Goal: Task Accomplishment & Management: Complete application form

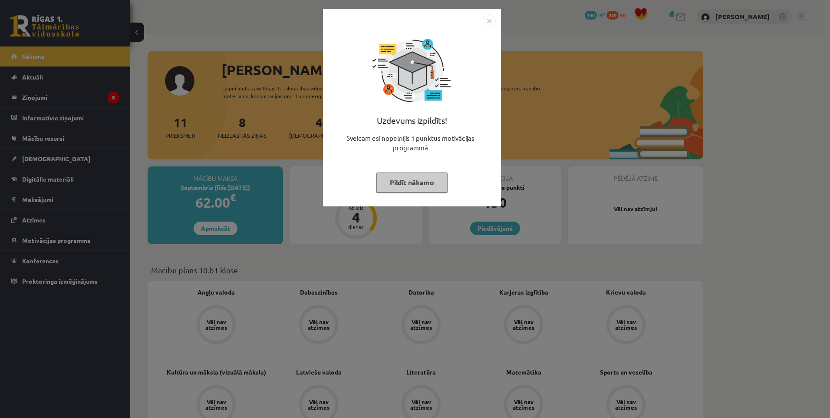
click at [488, 21] on img "Close" at bounding box center [489, 20] width 13 height 13
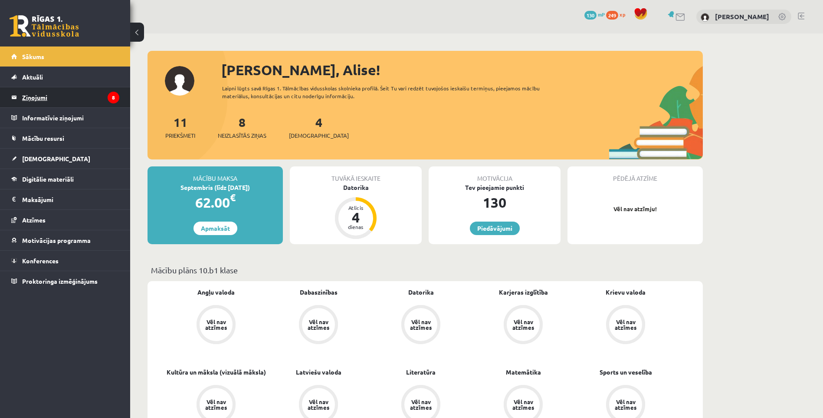
click at [44, 96] on legend "Ziņojumi 8" at bounding box center [70, 97] width 97 height 20
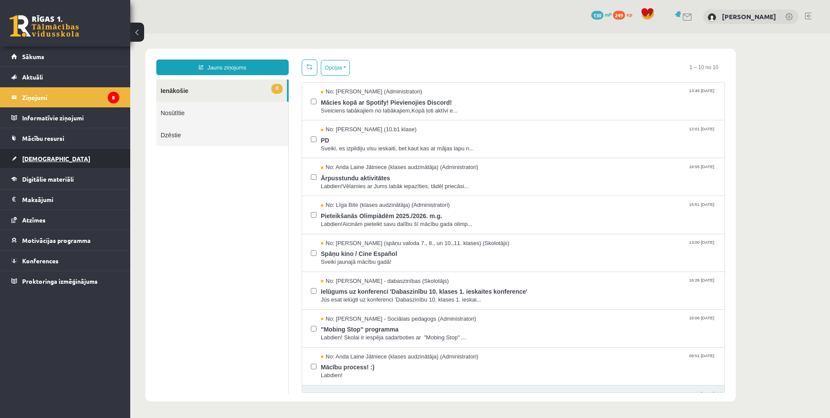
click at [38, 158] on span "[DEMOGRAPHIC_DATA]" at bounding box center [56, 159] width 68 height 8
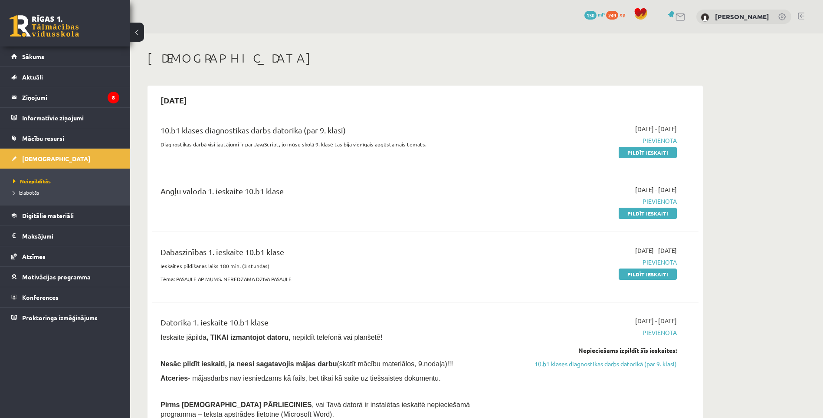
drag, startPoint x: 641, startPoint y: 152, endPoint x: 464, endPoint y: 41, distance: 209.4
click at [641, 152] on link "Pildīt ieskaiti" at bounding box center [648, 152] width 58 height 11
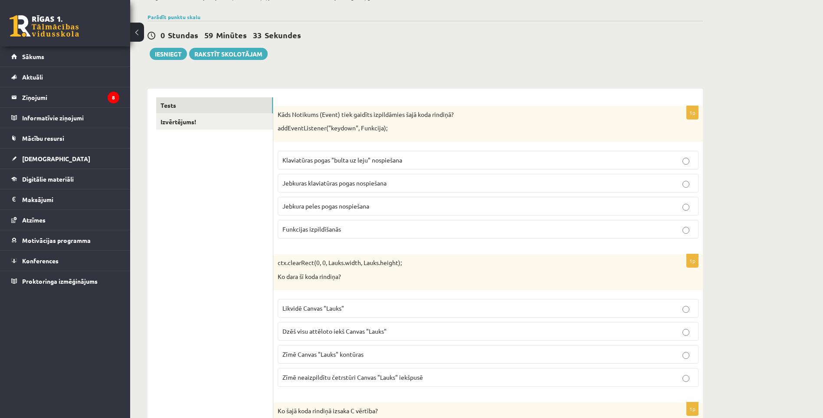
scroll to position [87, 0]
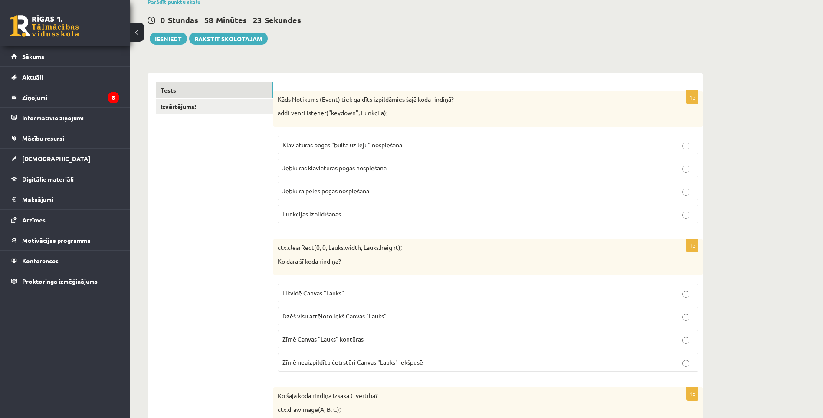
click at [306, 170] on span "Jebkuras klaviatūras pogas nospiešana" at bounding box center [335, 168] width 104 height 8
click at [683, 126] on div "Kāds Notikums (Event) tiek gaidīts izpildāmies šajā koda rindiņā? addEventListe…" at bounding box center [488, 109] width 430 height 36
click at [687, 121] on div "Kāds Notikums (Event) tiek gaidīts izpildāmies šajā koda rindiņā? addEventListe…" at bounding box center [488, 109] width 430 height 36
click at [683, 123] on div "Kāds Notikums (Event) tiek gaidīts izpildāmies šajā koda rindiņā? addEventListe…" at bounding box center [488, 109] width 430 height 36
click at [682, 125] on div "Kāds Notikums (Event) tiek gaidīts izpildāmies šajā koda rindiņā? addEventListe…" at bounding box center [488, 109] width 430 height 36
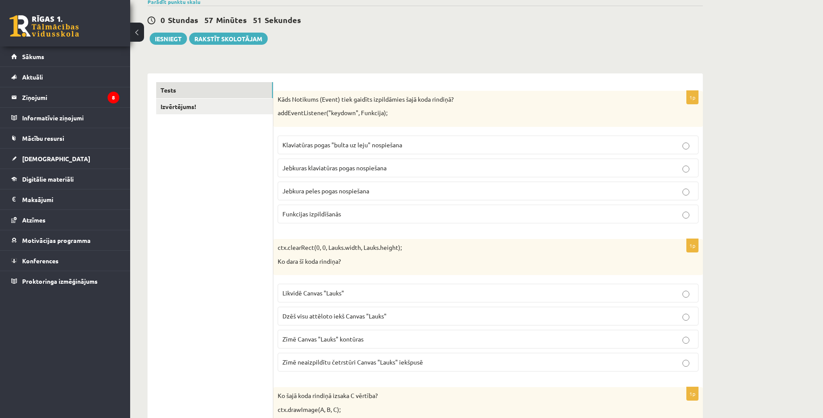
click at [685, 123] on div "Kāds Notikums (Event) tiek gaidīts izpildāmies šajā koda rindiņā? addEventListe…" at bounding box center [488, 109] width 430 height 36
click at [684, 273] on div "ctx.clearRect(0, 0, Lauks.width, Lauks.height); Ko dara šī koda rindiņa?" at bounding box center [488, 257] width 430 height 36
click at [685, 45] on div "0 Stundas 56 Minūtes 36 Sekundes Ieskaite saglabāta! Iesniegt Rakstīt skolotājam" at bounding box center [426, 25] width 556 height 39
click at [686, 200] on label "Jebkura peles pogas nospiešana" at bounding box center [488, 190] width 421 height 19
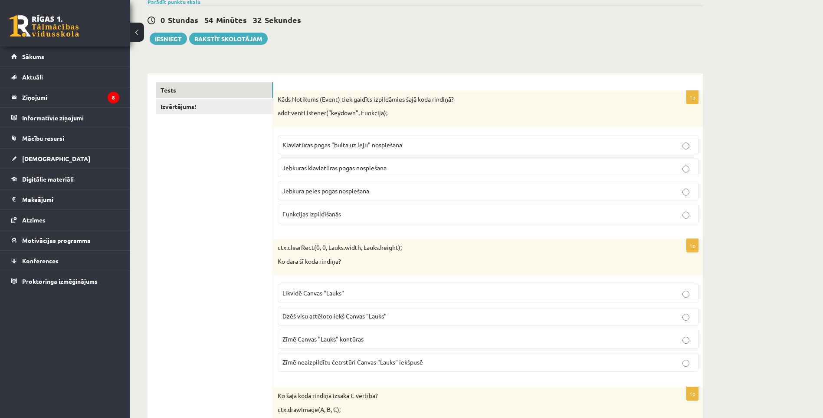
scroll to position [0, 0]
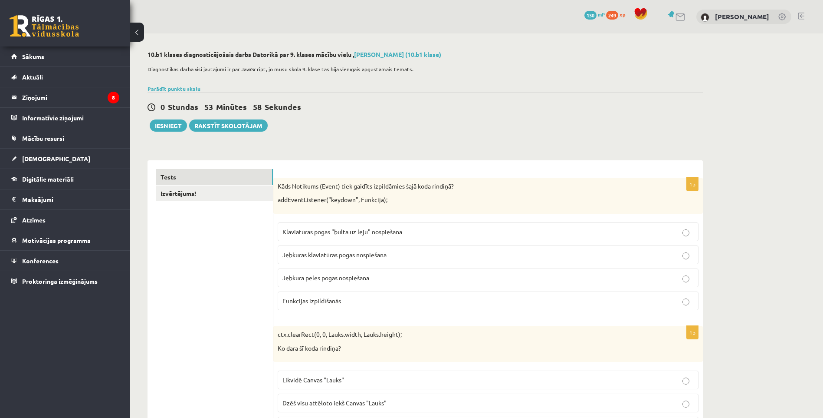
drag, startPoint x: 737, startPoint y: 185, endPoint x: 719, endPoint y: 191, distance: 19.5
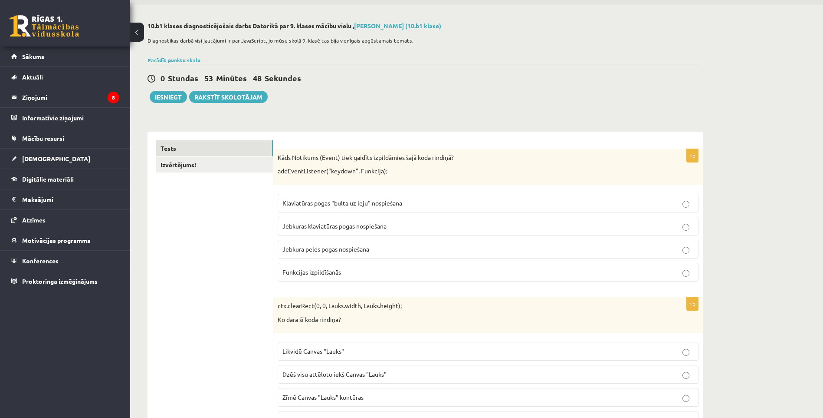
scroll to position [130, 0]
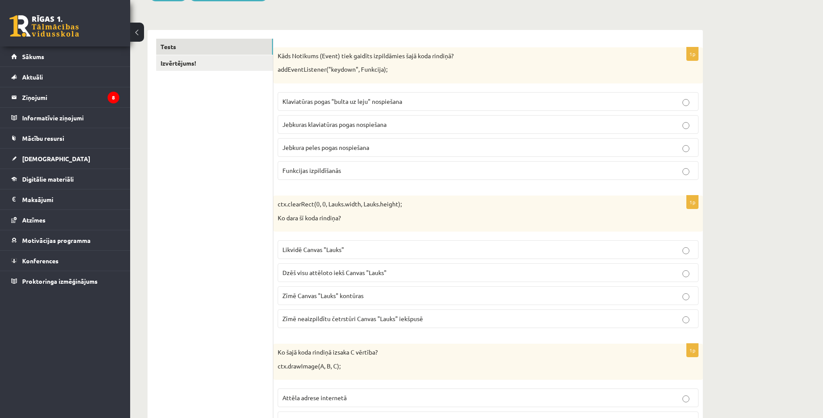
click at [683, 276] on label "Dzēš visu attēloto iekš Canvas "Lauks"" at bounding box center [488, 272] width 421 height 19
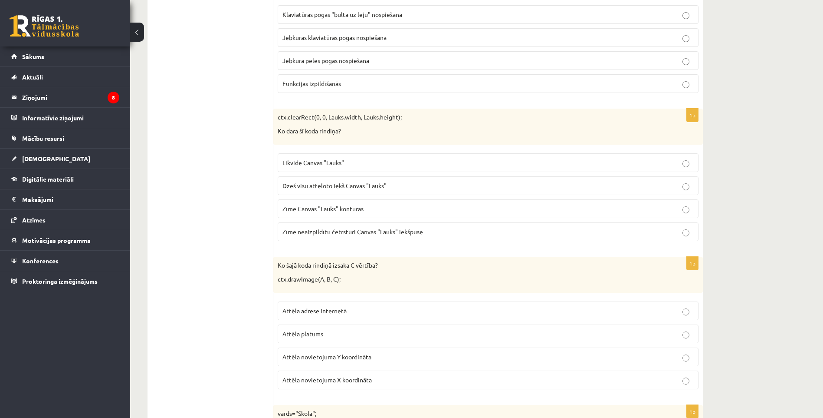
click at [474, 266] on p "Ko šajā koda rindiņā izsaka C vērtība?" at bounding box center [467, 265] width 378 height 9
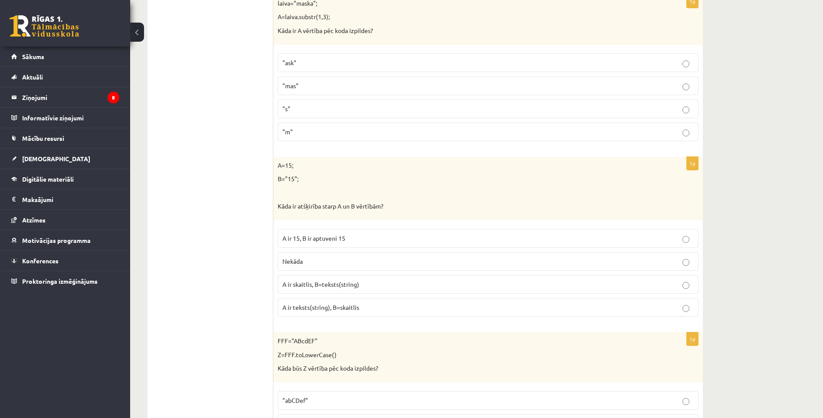
scroll to position [1476, 0]
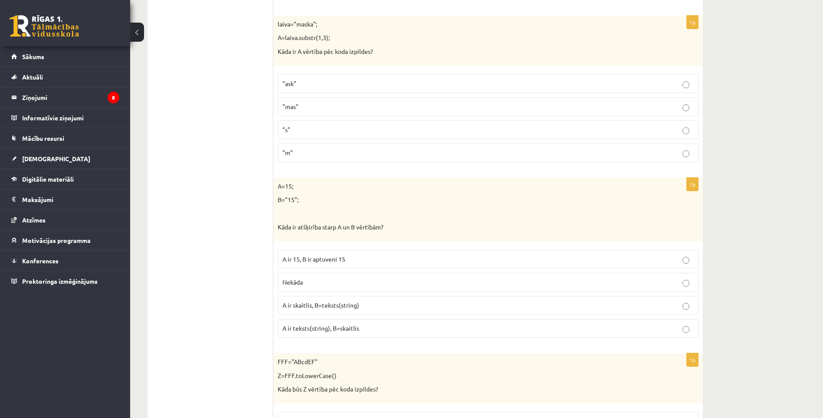
click at [687, 299] on label "A ir skaitlis, B=teksts(string)" at bounding box center [488, 305] width 421 height 19
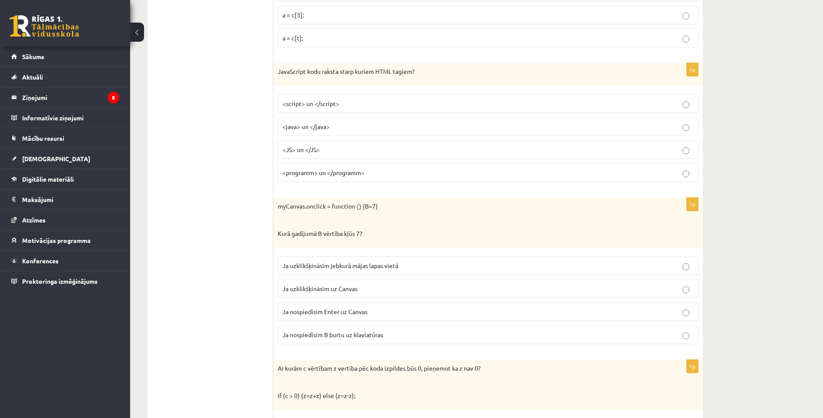
scroll to position [2604, 0]
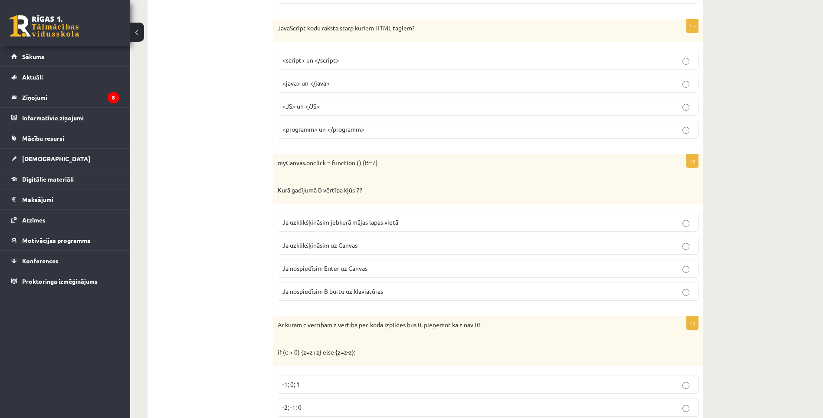
click at [685, 250] on label "Ja uzklikšķināsim uz Canvas" at bounding box center [488, 245] width 421 height 19
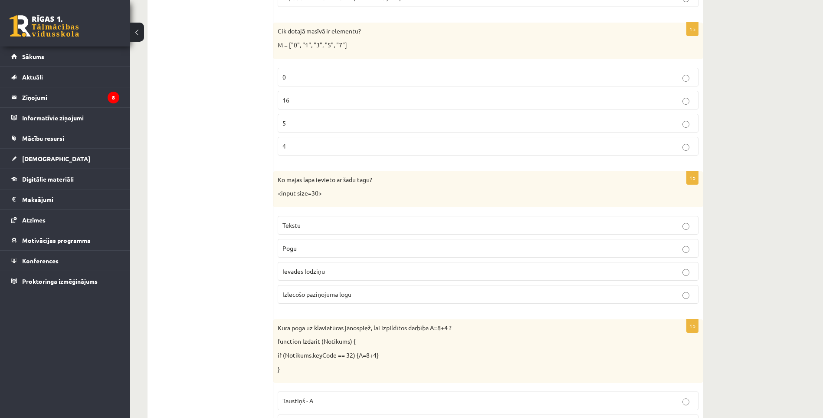
scroll to position [3930, 0]
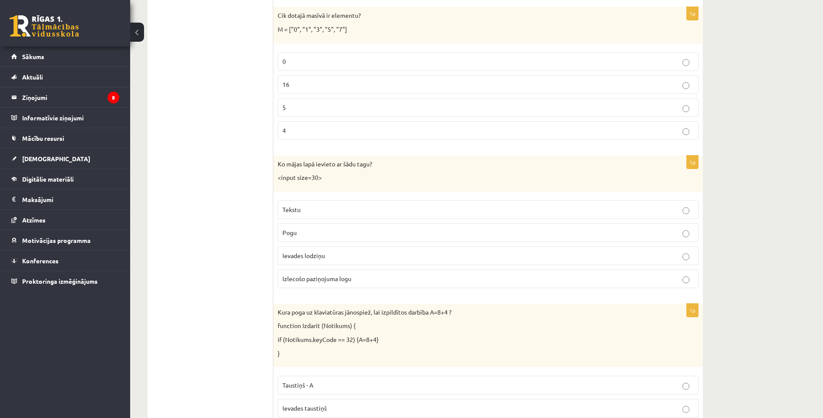
click at [691, 109] on p "5" at bounding box center [488, 107] width 411 height 9
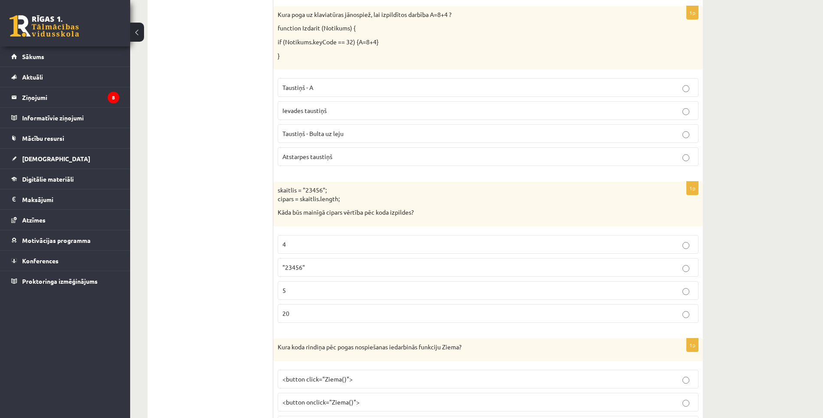
scroll to position [4214, 0]
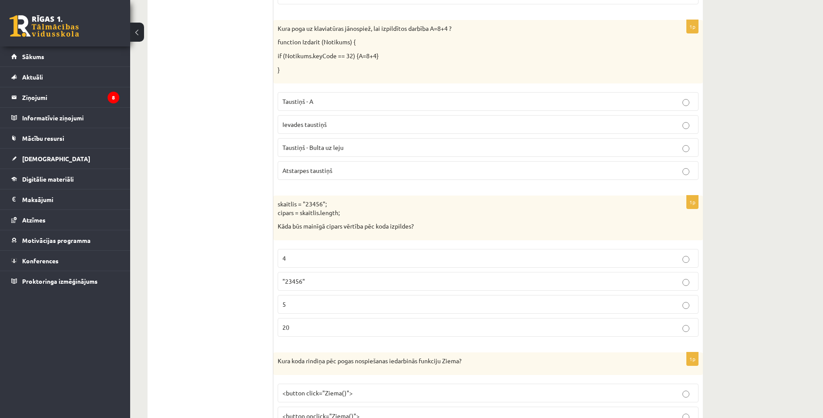
click at [691, 172] on p "Atstarpes taustiņš" at bounding box center [488, 170] width 411 height 9
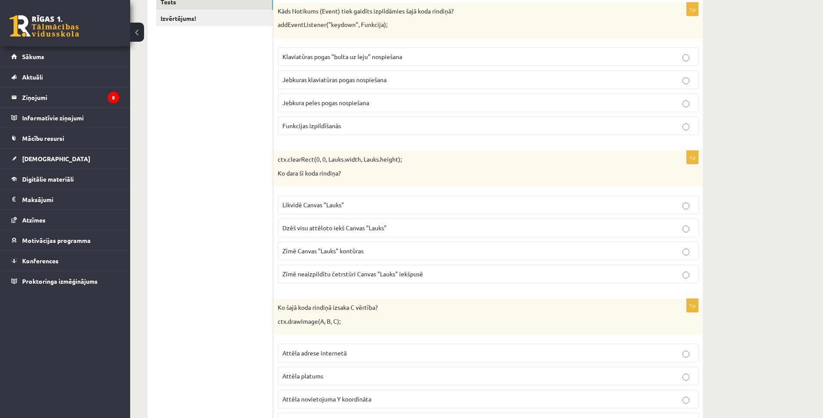
scroll to position [144, 0]
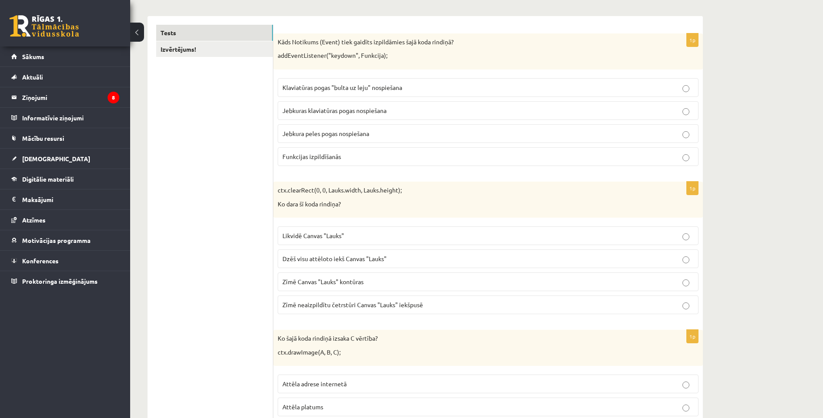
click at [194, 50] on link "Izvērtējums!" at bounding box center [214, 49] width 117 height 16
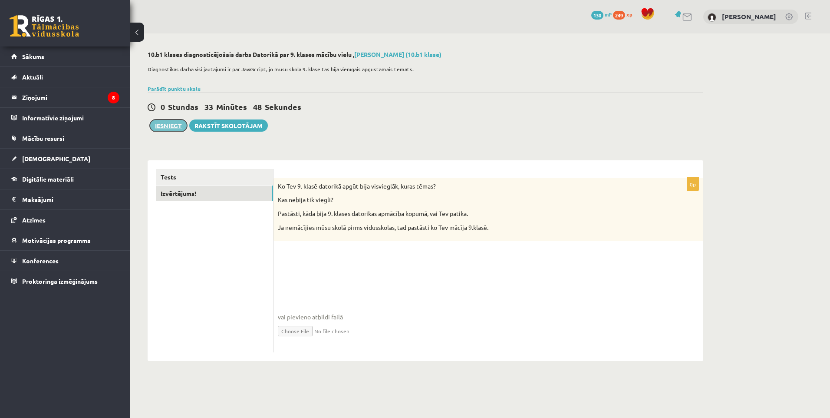
click at [174, 129] on button "Iesniegt" at bounding box center [168, 125] width 37 height 12
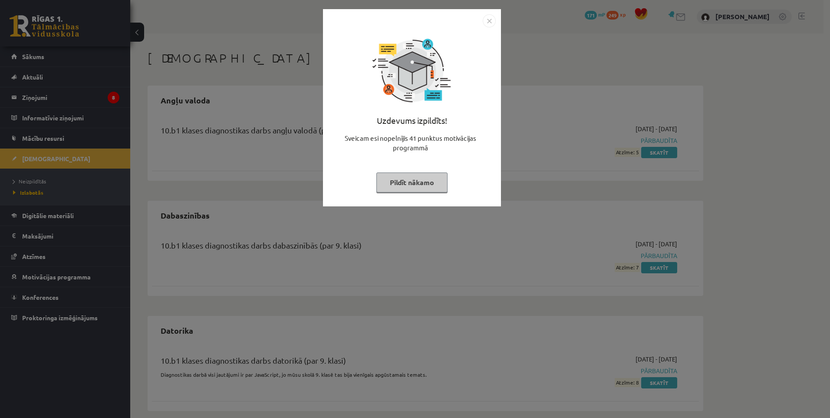
drag, startPoint x: 485, startPoint y: 28, endPoint x: 490, endPoint y: 20, distance: 9.4
click at [490, 20] on img "Close" at bounding box center [489, 20] width 13 height 13
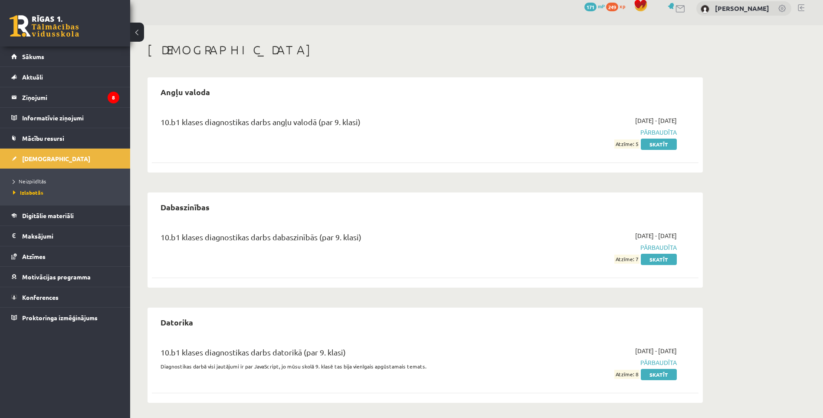
scroll to position [10, 0]
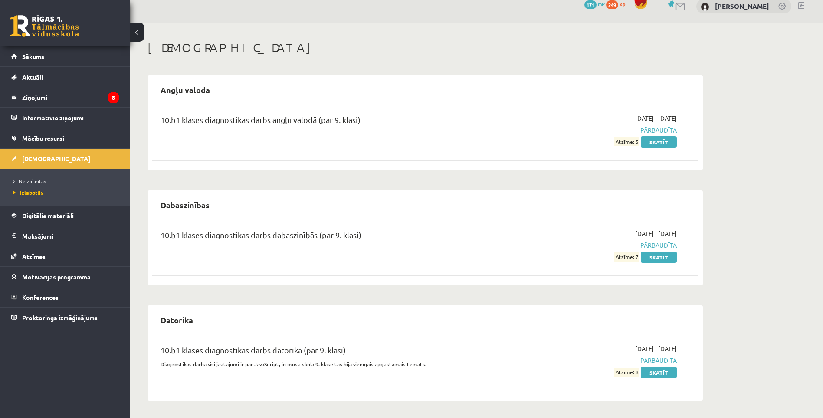
click at [32, 180] on span "Neizpildītās" at bounding box center [29, 181] width 33 height 7
